Goal: Transaction & Acquisition: Purchase product/service

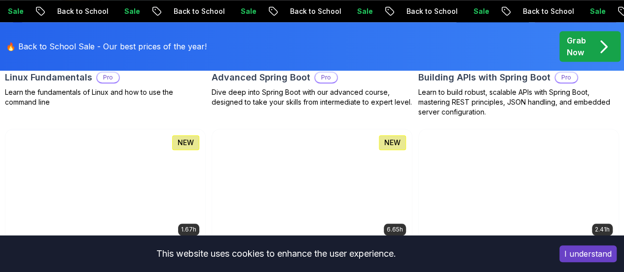
scroll to position [516, 0]
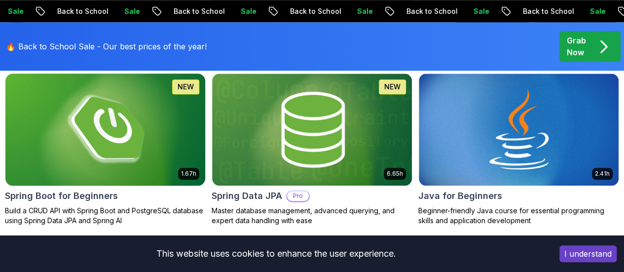
click at [206, 121] on div "1.67h NEW Spring Boot for Beginners Build a CRUD API with Spring Boot and Postg…" at bounding box center [105, 149] width 201 height 153
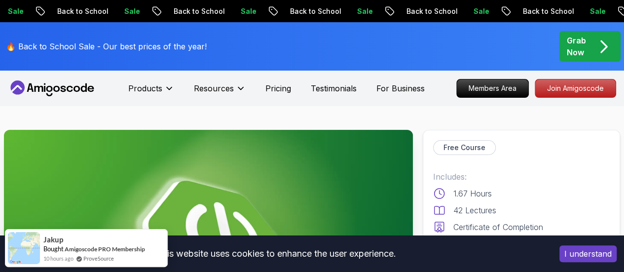
click at [592, 43] on div "Grab Now" at bounding box center [590, 47] width 46 height 24
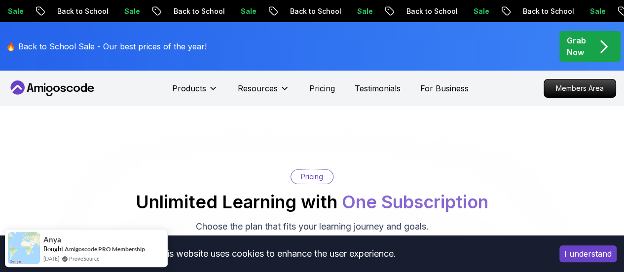
click at [609, 38] on icon "pre-order" at bounding box center [603, 46] width 19 height 19
click at [583, 84] on p "Members Area" at bounding box center [580, 88] width 68 height 17
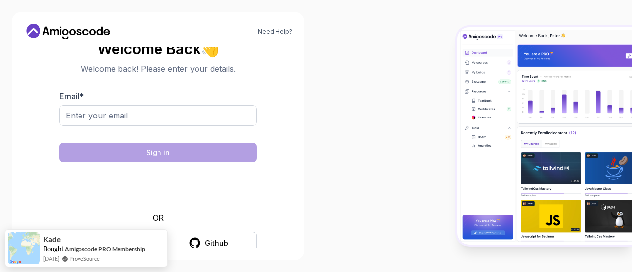
click at [290, 118] on section "Welcome Back 👋 Welcome back! Please enter your details. Email * Sign in OR Goog…" at bounding box center [158, 147] width 268 height 233
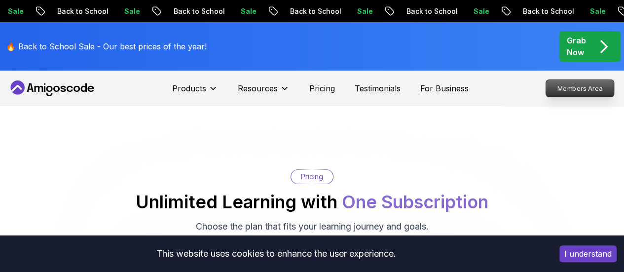
click at [570, 90] on p "Members Area" at bounding box center [580, 88] width 68 height 17
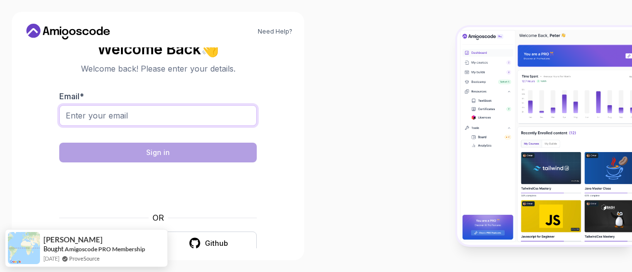
click at [176, 114] on input "Email *" at bounding box center [157, 115] width 197 height 21
type input "[EMAIL_ADDRESS][DOMAIN_NAME]"
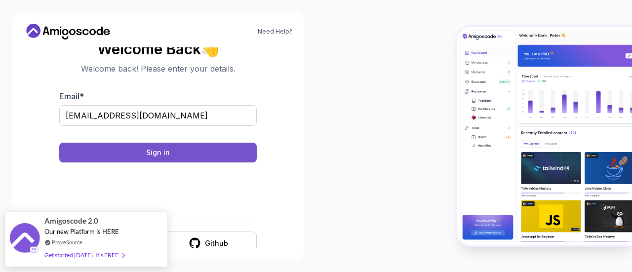
click at [205, 148] on button "Sign in" at bounding box center [157, 153] width 197 height 20
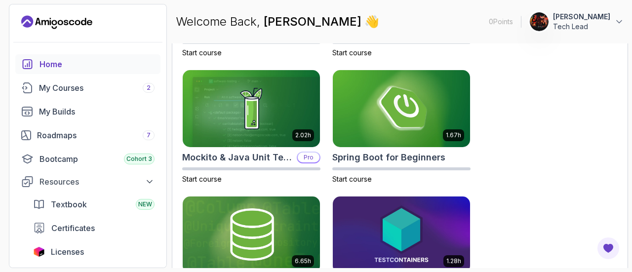
scroll to position [590, 0]
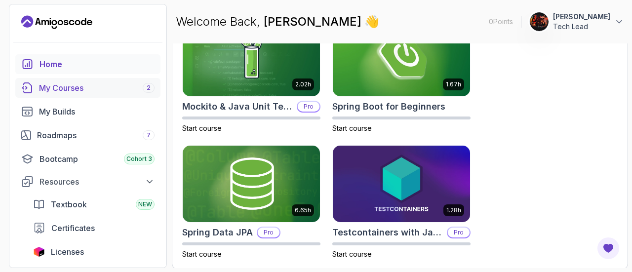
click at [59, 89] on div "My Courses 2" at bounding box center [96, 88] width 115 height 12
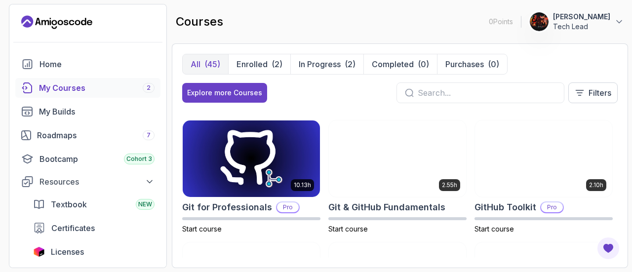
scroll to position [386, 0]
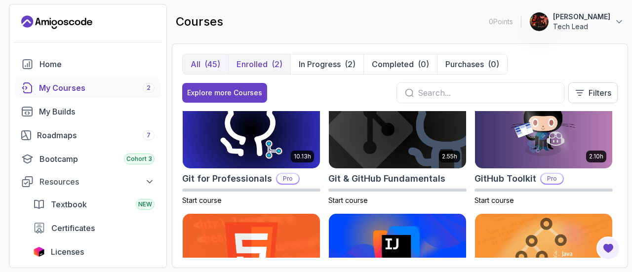
click at [260, 62] on p "Enrolled" at bounding box center [251, 64] width 31 height 12
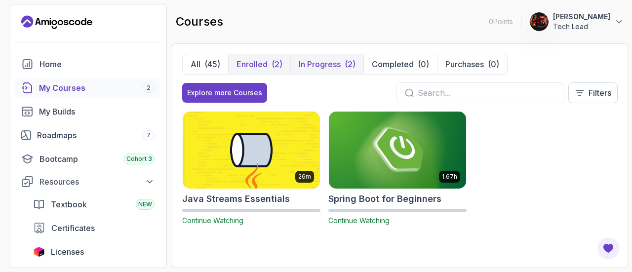
click at [327, 66] on p "In Progress" at bounding box center [320, 64] width 42 height 12
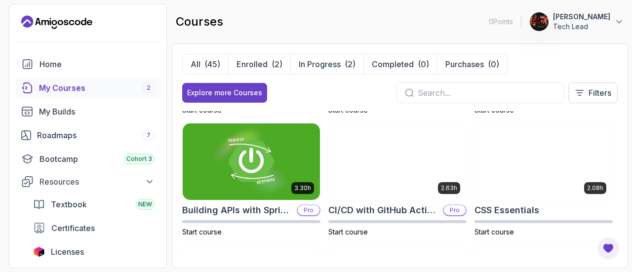
scroll to position [111, 0]
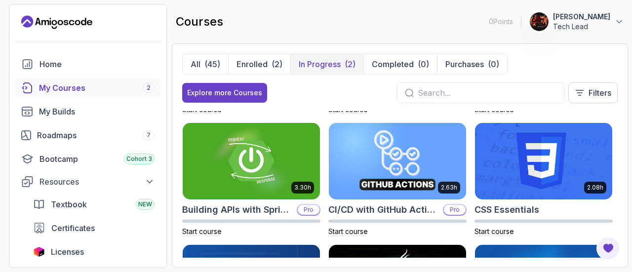
click at [330, 56] on button "In Progress (2)" at bounding box center [326, 64] width 73 height 20
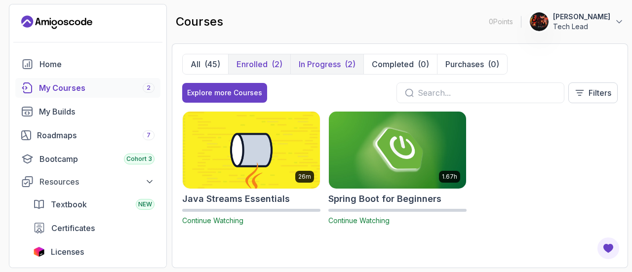
click at [275, 65] on div "(2)" at bounding box center [276, 64] width 11 height 12
click at [91, 204] on div "Textbook NEW" at bounding box center [103, 204] width 104 height 12
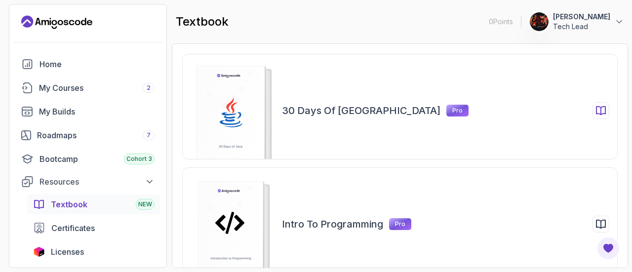
scroll to position [4, 0]
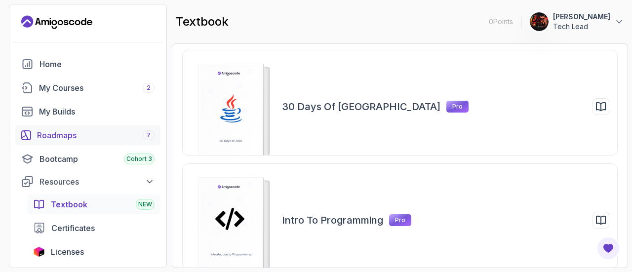
click at [72, 138] on div "Roadmaps 7" at bounding box center [95, 135] width 117 height 12
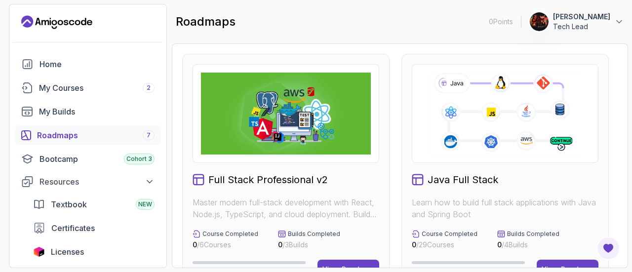
scroll to position [139, 0]
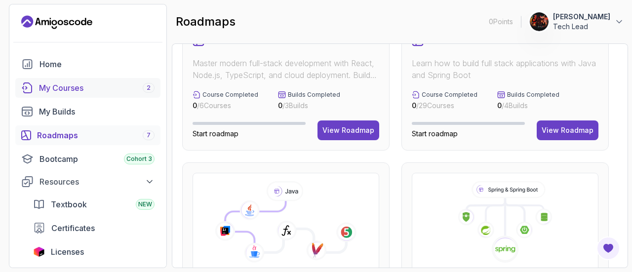
click at [94, 95] on link "My Courses 2" at bounding box center [87, 88] width 145 height 20
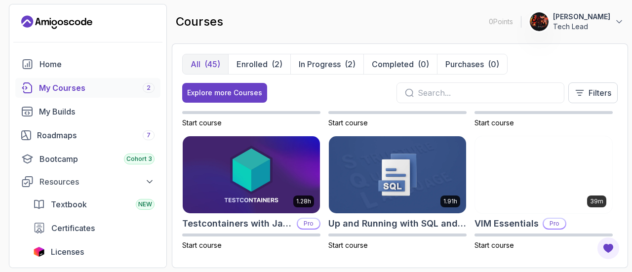
scroll to position [1688, 0]
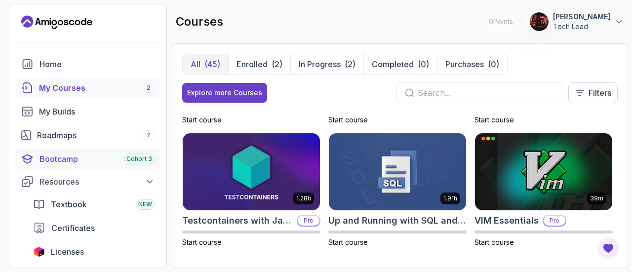
click at [124, 164] on div "Bootcamp Cohort 3" at bounding box center [96, 159] width 115 height 12
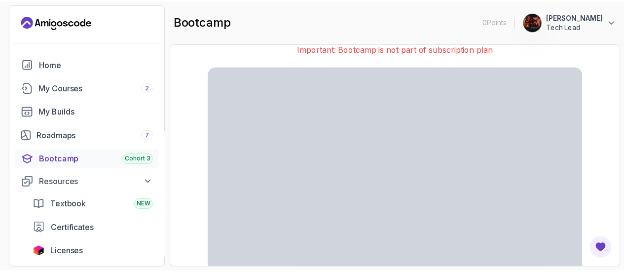
scroll to position [44, 0]
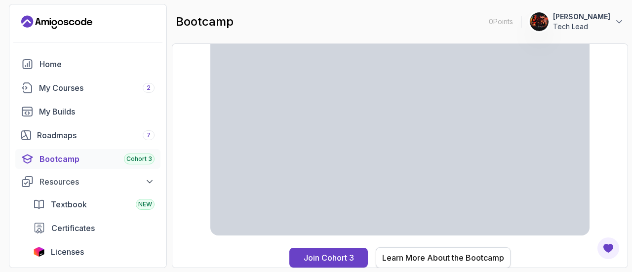
click at [409, 253] on div "Learn More About the Bootcamp" at bounding box center [443, 258] width 122 height 12
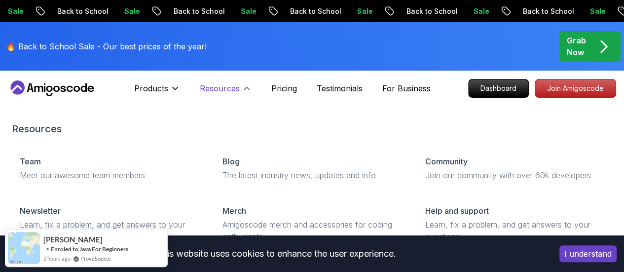
click at [234, 85] on p "Resources" at bounding box center [220, 88] width 40 height 12
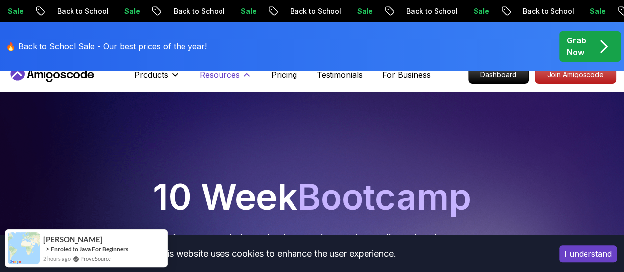
scroll to position [11, 0]
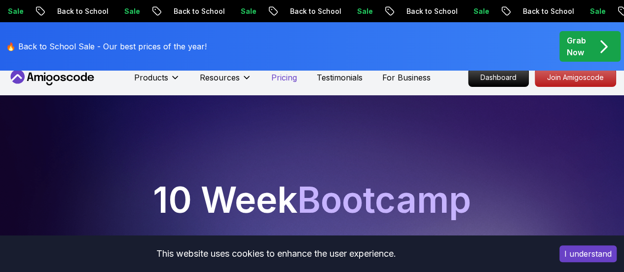
click at [277, 75] on p "Pricing" at bounding box center [284, 78] width 26 height 12
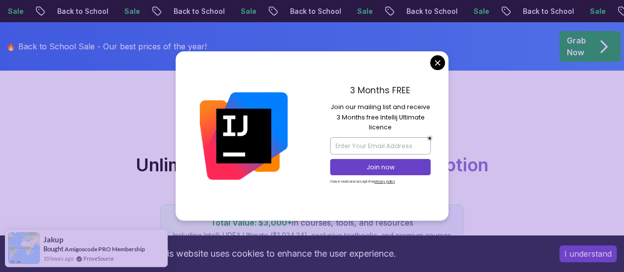
scroll to position [45, 0]
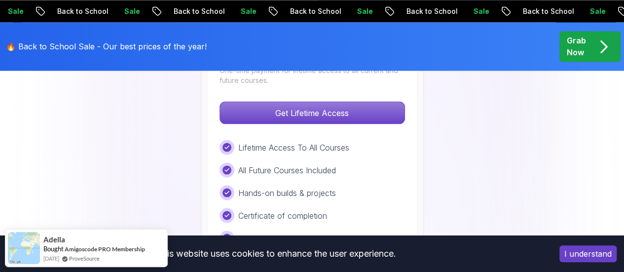
scroll to position [824, 0]
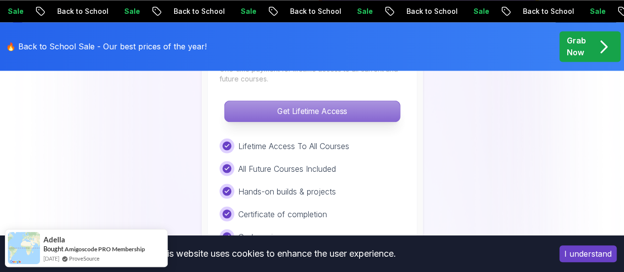
click at [392, 120] on button "Get Lifetime Access" at bounding box center [312, 111] width 176 height 22
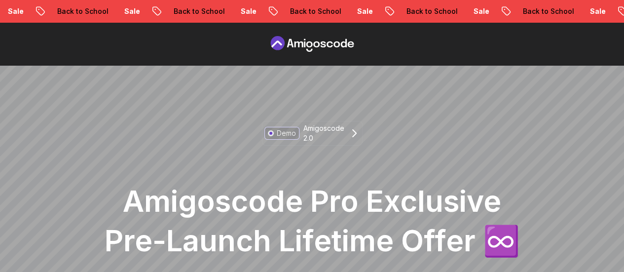
scroll to position [25, 0]
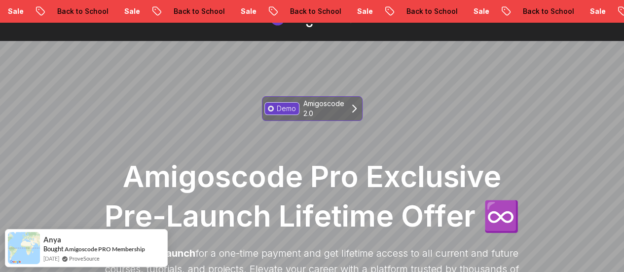
click at [346, 111] on link "Demo Amigoscode 2.0" at bounding box center [312, 108] width 101 height 25
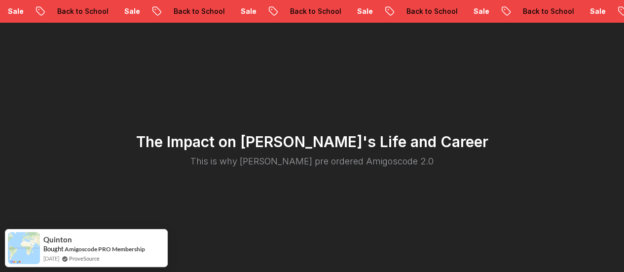
scroll to position [1956, 0]
